Goal: Task Accomplishment & Management: Manage account settings

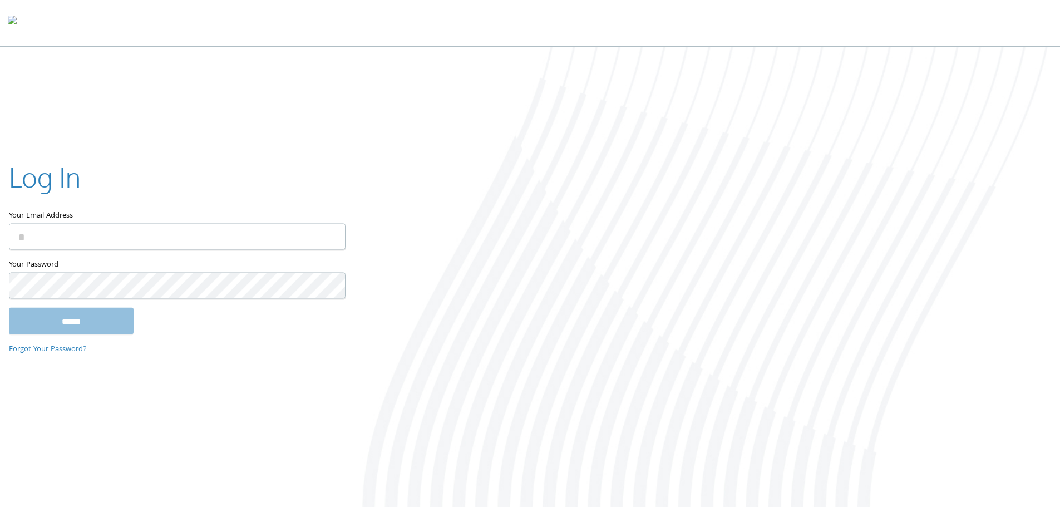
type input "**********"
click at [108, 326] on input "******" at bounding box center [71, 320] width 125 height 27
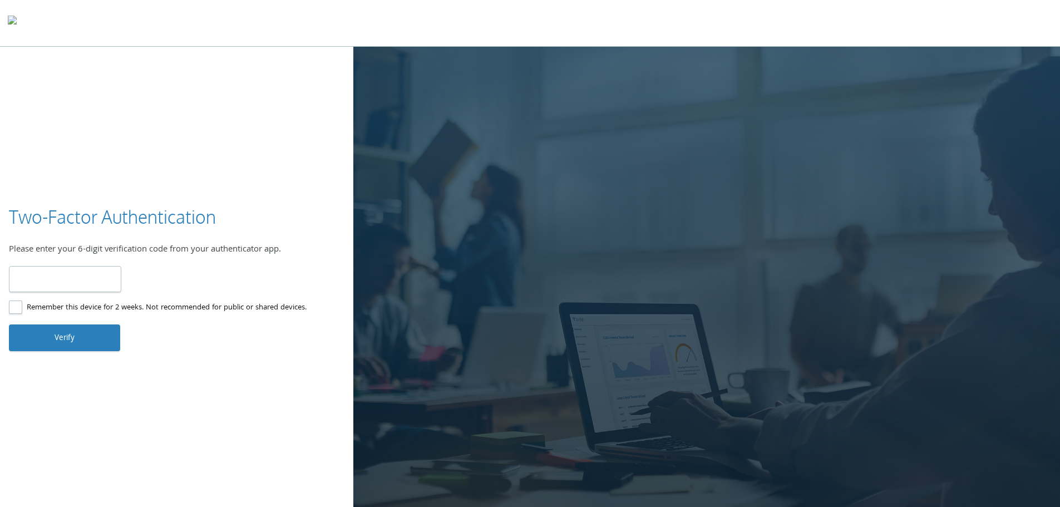
click at [66, 275] on input "number" at bounding box center [65, 279] width 112 height 26
type input "******"
